Goal: Task Accomplishment & Management: Manage account settings

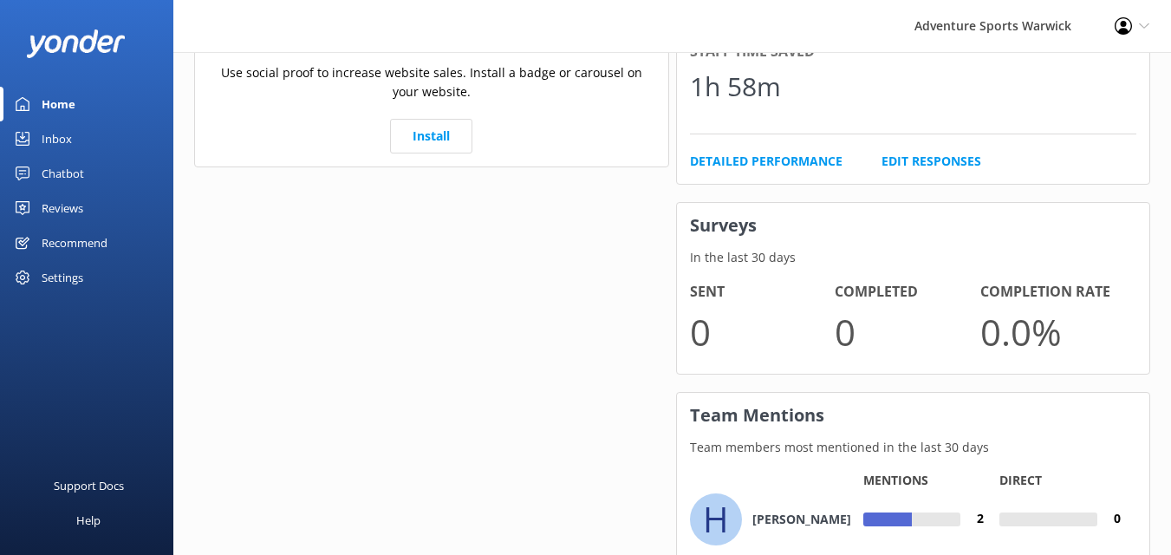
scroll to position [1281, 0]
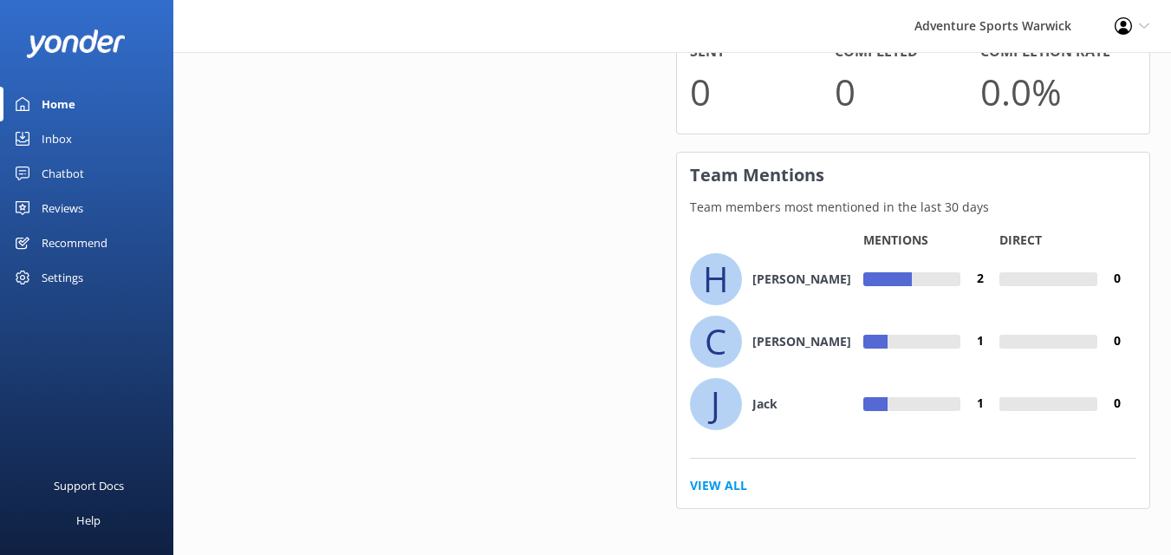
click at [767, 340] on h4 "[PERSON_NAME]" at bounding box center [801, 341] width 99 height 19
click at [730, 480] on link "View All" at bounding box center [718, 485] width 57 height 19
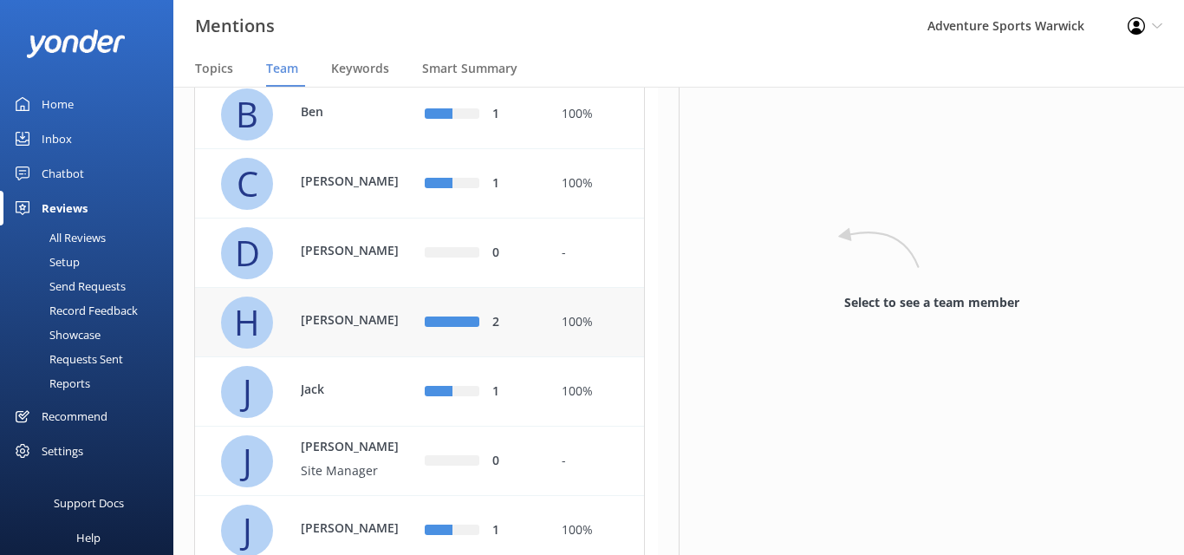
scroll to position [158, 0]
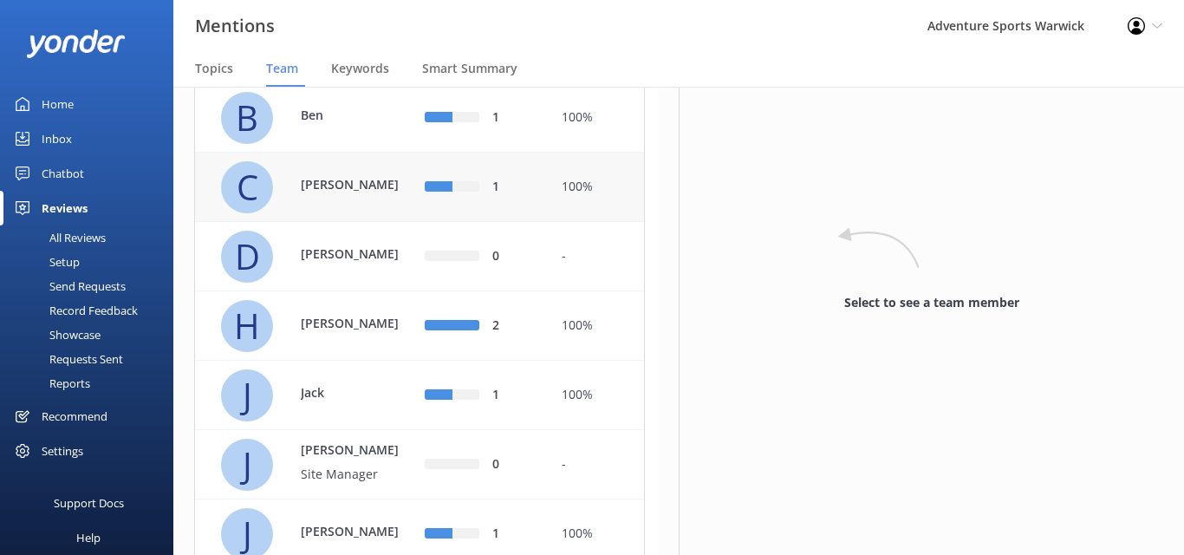
click at [351, 194] on p "[PERSON_NAME]" at bounding box center [357, 184] width 113 height 19
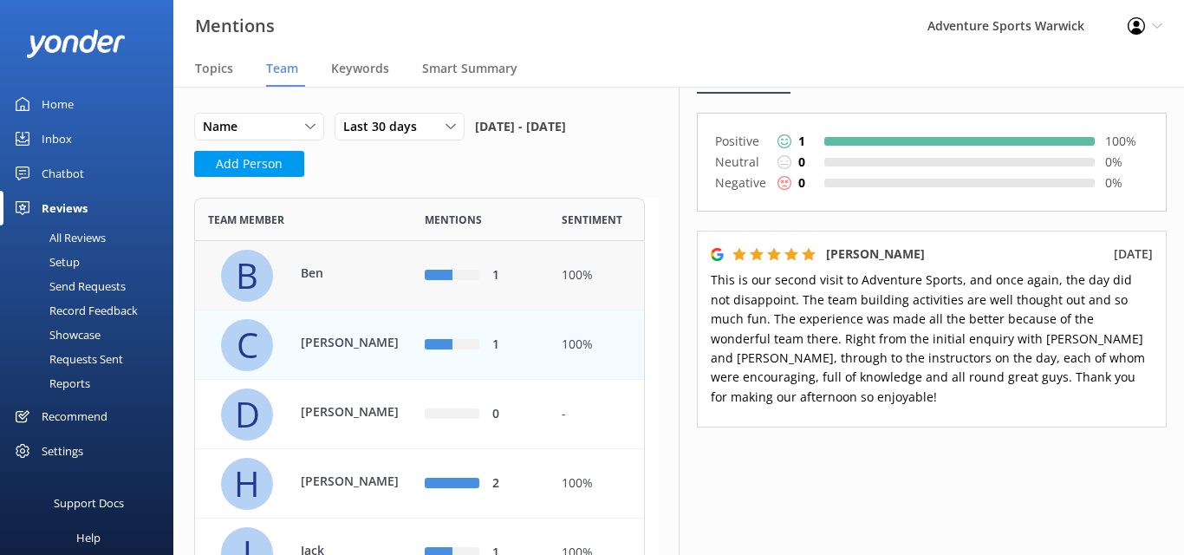
click at [341, 282] on p "Ben" at bounding box center [357, 272] width 113 height 19
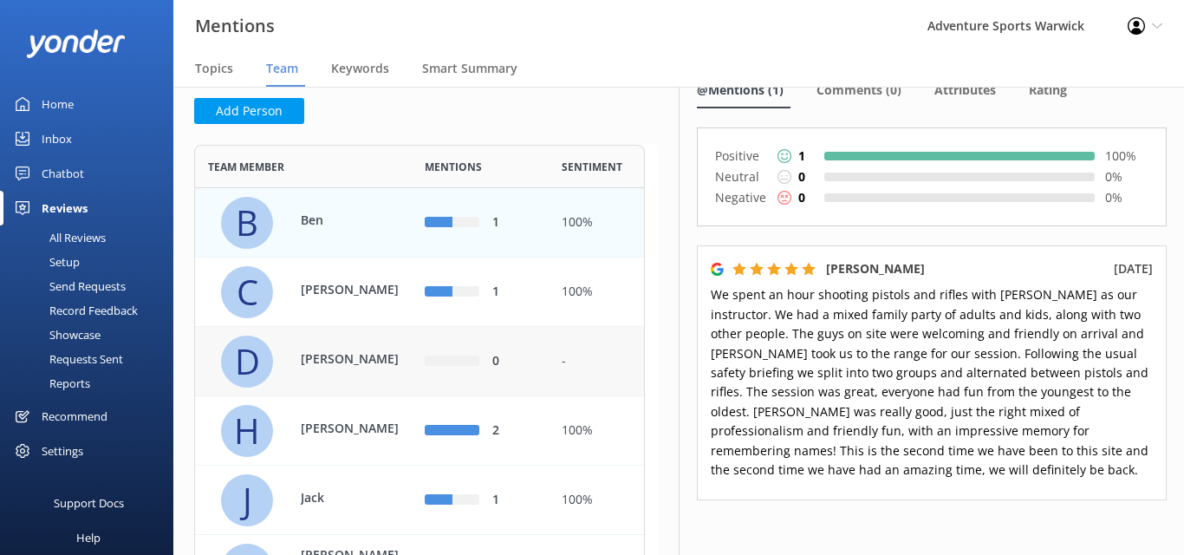
scroll to position [137, 0]
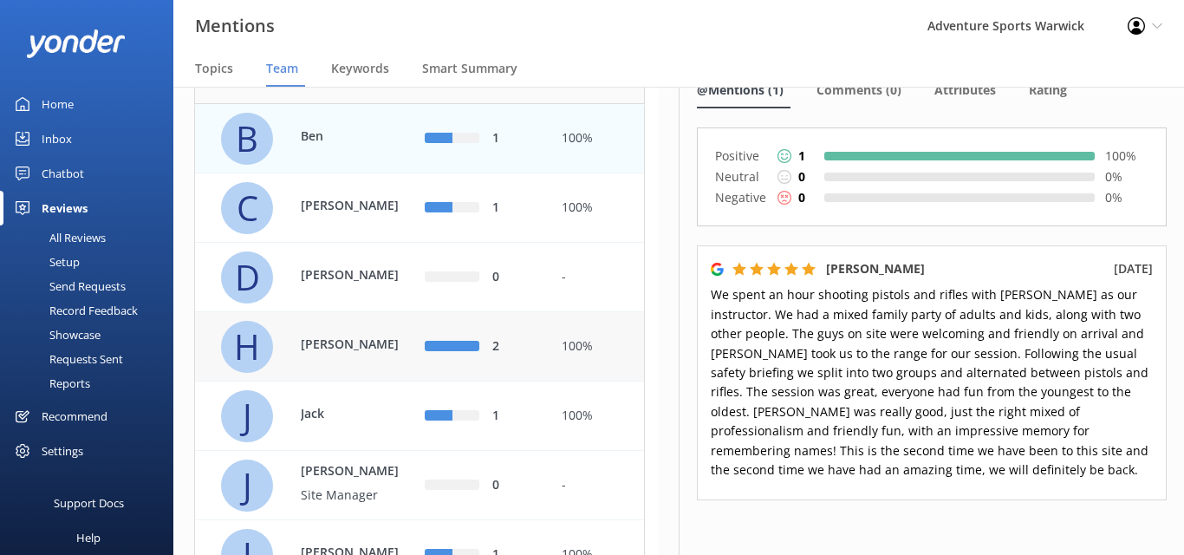
click at [355, 354] on p "[PERSON_NAME]" at bounding box center [357, 343] width 113 height 19
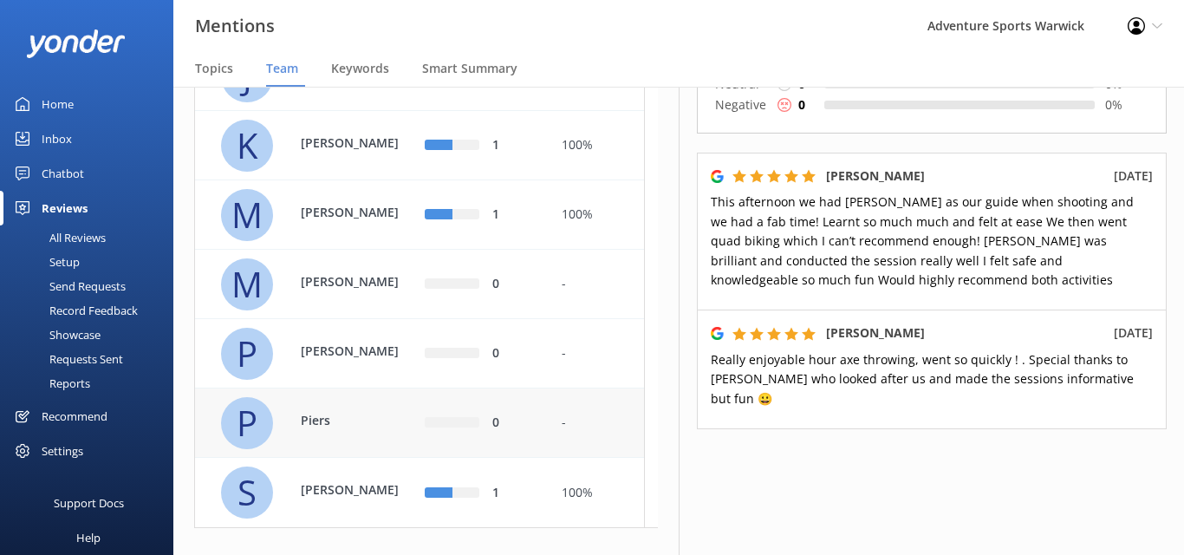
scroll to position [739, 0]
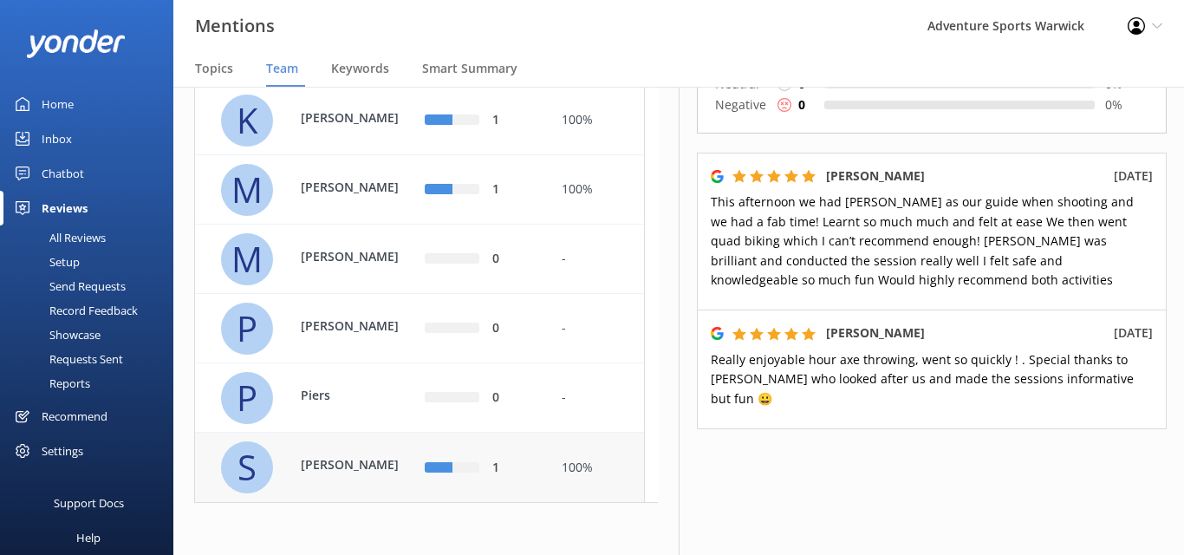
click at [336, 463] on p "Steve" at bounding box center [357, 465] width 113 height 19
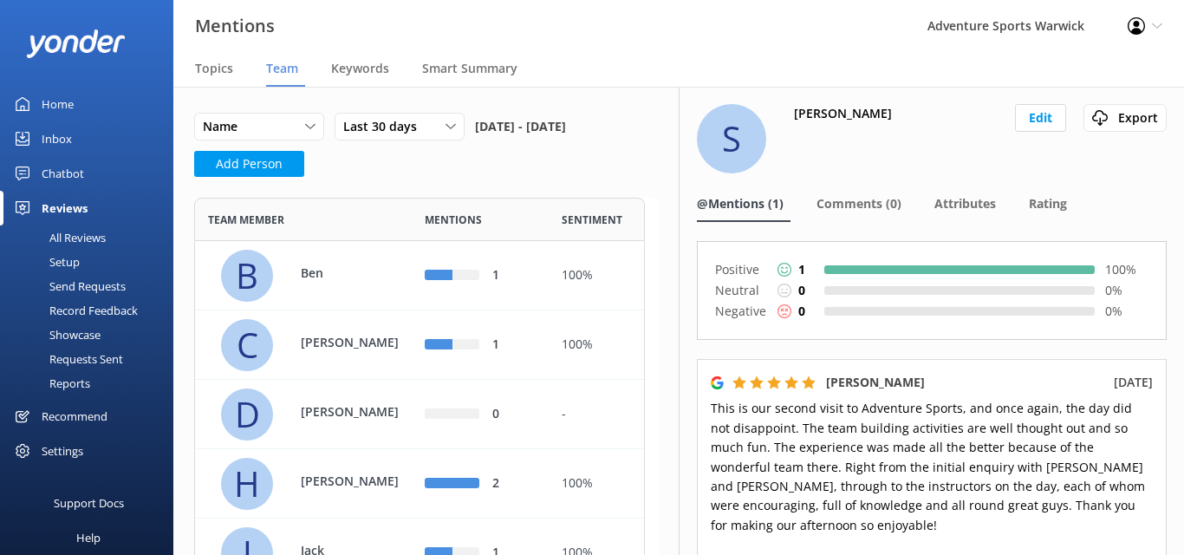
click at [71, 111] on div "Home" at bounding box center [58, 104] width 32 height 35
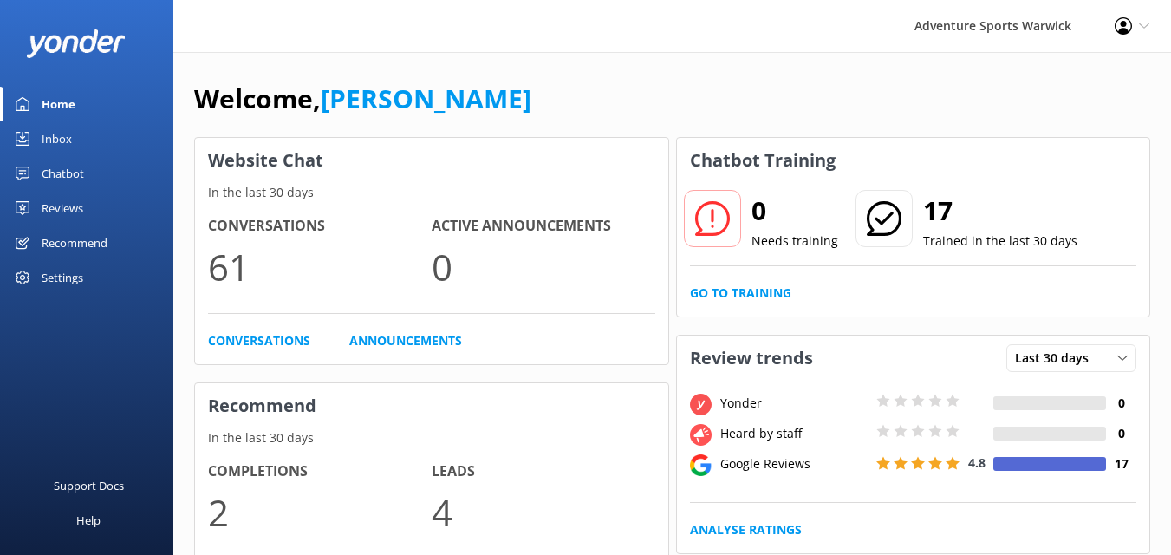
click at [64, 171] on div "Chatbot" at bounding box center [63, 173] width 42 height 35
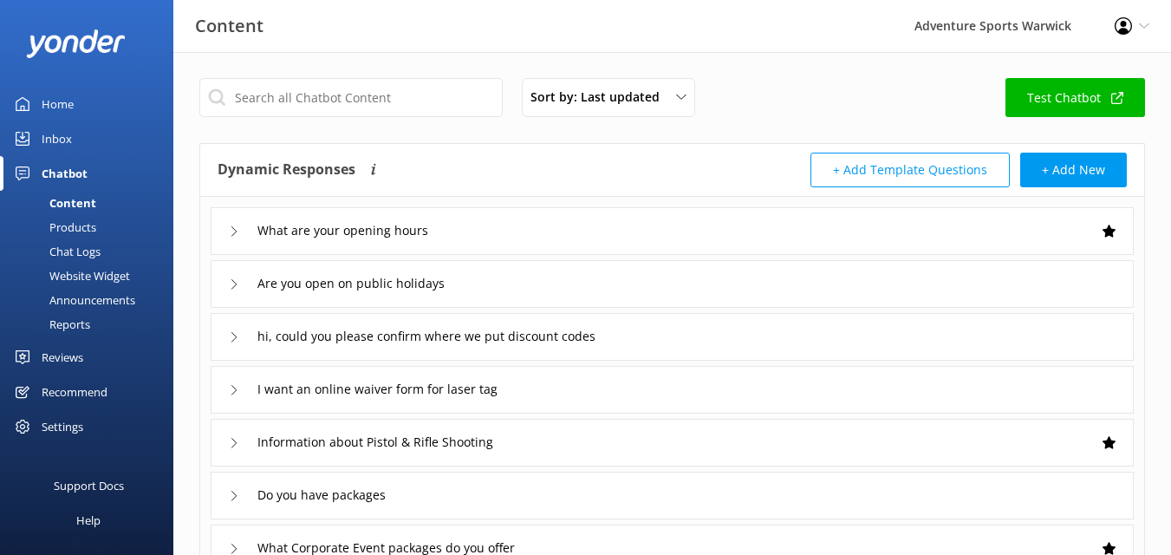
click at [77, 138] on link "Inbox" at bounding box center [86, 138] width 173 height 35
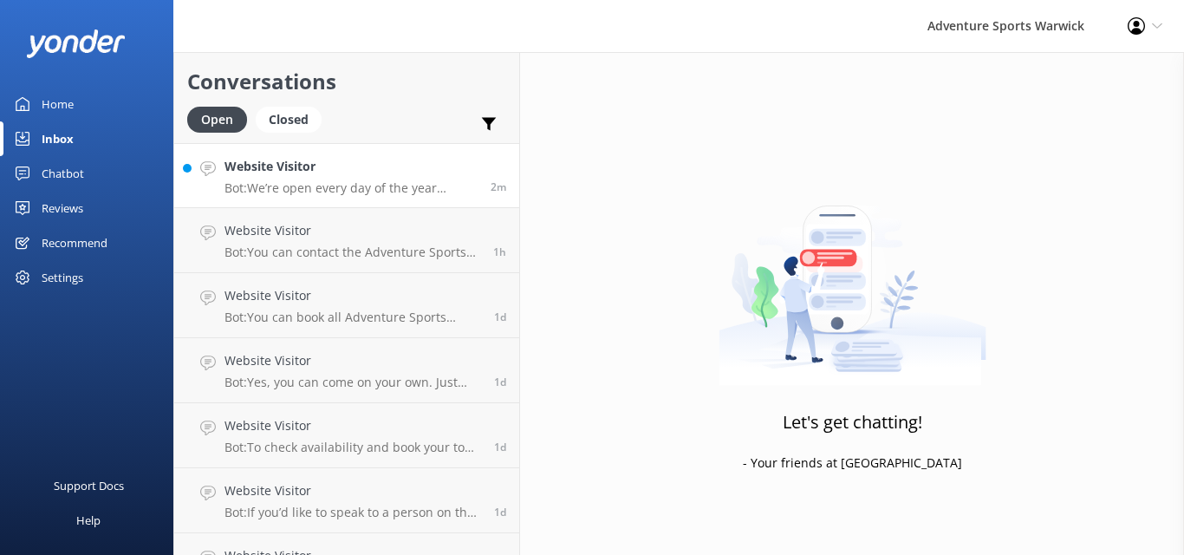
click at [314, 197] on link "Website Visitor Bot: We’re open every day of the year except Christmas Day. Mos…" at bounding box center [346, 175] width 345 height 65
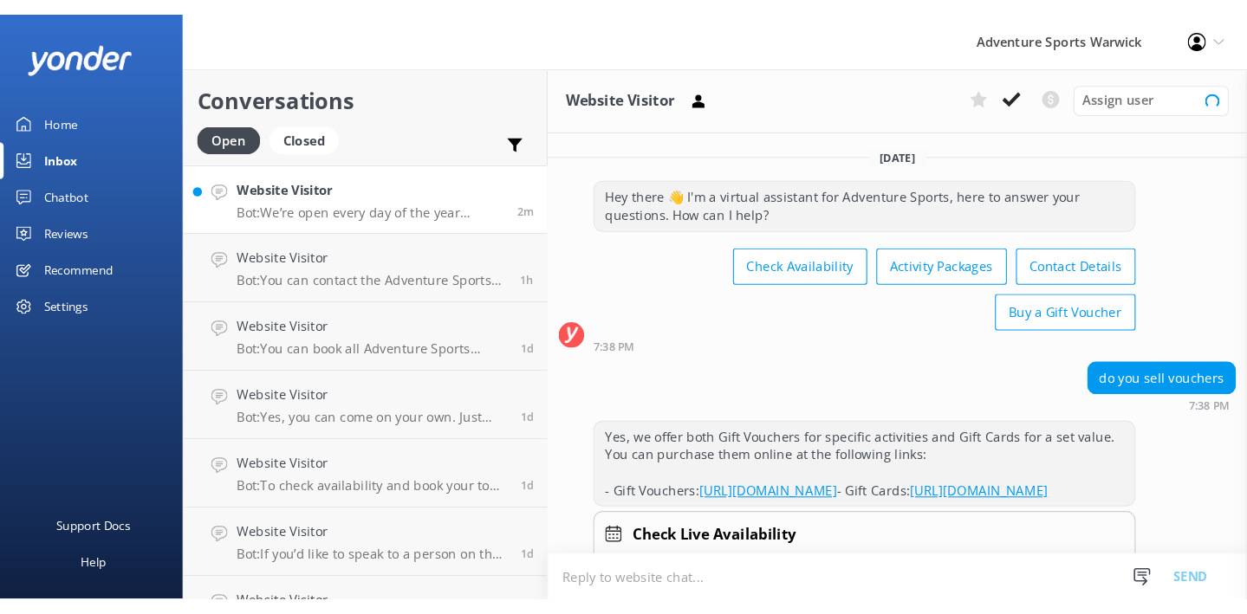
scroll to position [876, 0]
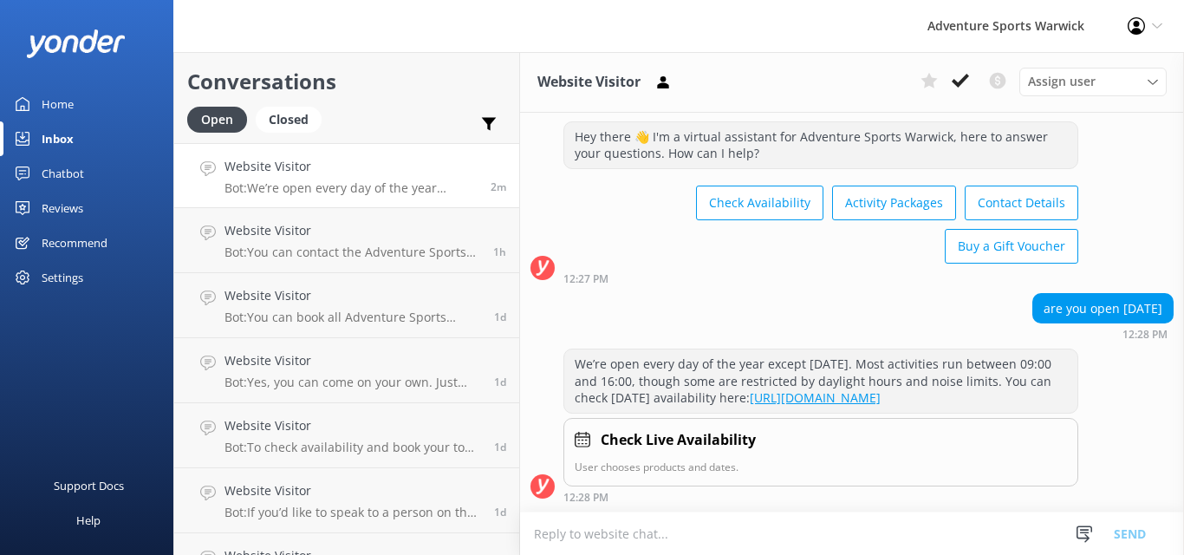
click at [66, 101] on div "Home" at bounding box center [58, 104] width 32 height 35
